Goal: Information Seeking & Learning: Stay updated

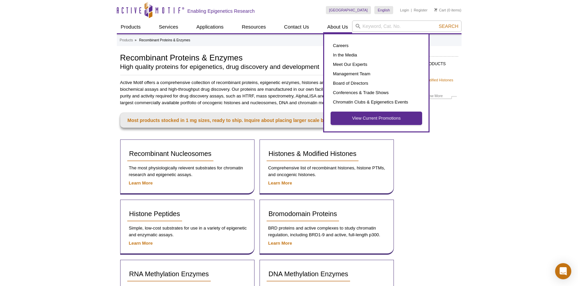
click at [356, 114] on link "View Current Promotions" at bounding box center [376, 118] width 91 height 13
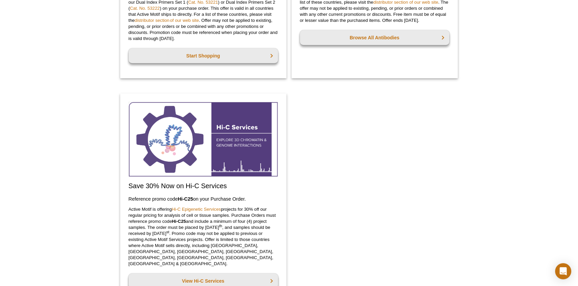
scroll to position [738, 0]
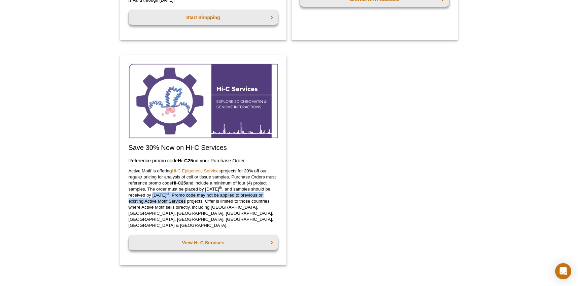
drag, startPoint x: 173, startPoint y: 199, endPoint x: 210, endPoint y: 202, distance: 36.4
click at [210, 202] on p "Active Motif is offering Hi-C Epigenetic Services projects for 30% off our regu…" at bounding box center [203, 198] width 149 height 61
drag, startPoint x: 230, startPoint y: 202, endPoint x: 187, endPoint y: 185, distance: 46.5
click at [230, 202] on p "Active Motif is offering Hi-C Epigenetic Services projects for 30% off our regu…" at bounding box center [203, 198] width 149 height 61
drag, startPoint x: 200, startPoint y: 193, endPoint x: 238, endPoint y: 193, distance: 38.4
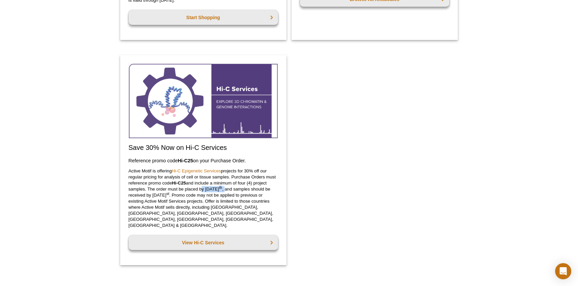
click at [238, 193] on p "Active Motif is offering Hi-C Epigenetic Services projects for 30% off our regu…" at bounding box center [203, 198] width 149 height 61
drag, startPoint x: 148, startPoint y: 196, endPoint x: 201, endPoint y: 200, distance: 53.0
click at [201, 200] on p "Active Motif is offering Hi-C Epigenetic Services projects for 30% off our regu…" at bounding box center [203, 198] width 149 height 61
click at [239, 202] on p "Active Motif is offering Hi-C Epigenetic Services projects for 30% off our regu…" at bounding box center [203, 198] width 149 height 61
